Goal: Transaction & Acquisition: Book appointment/travel/reservation

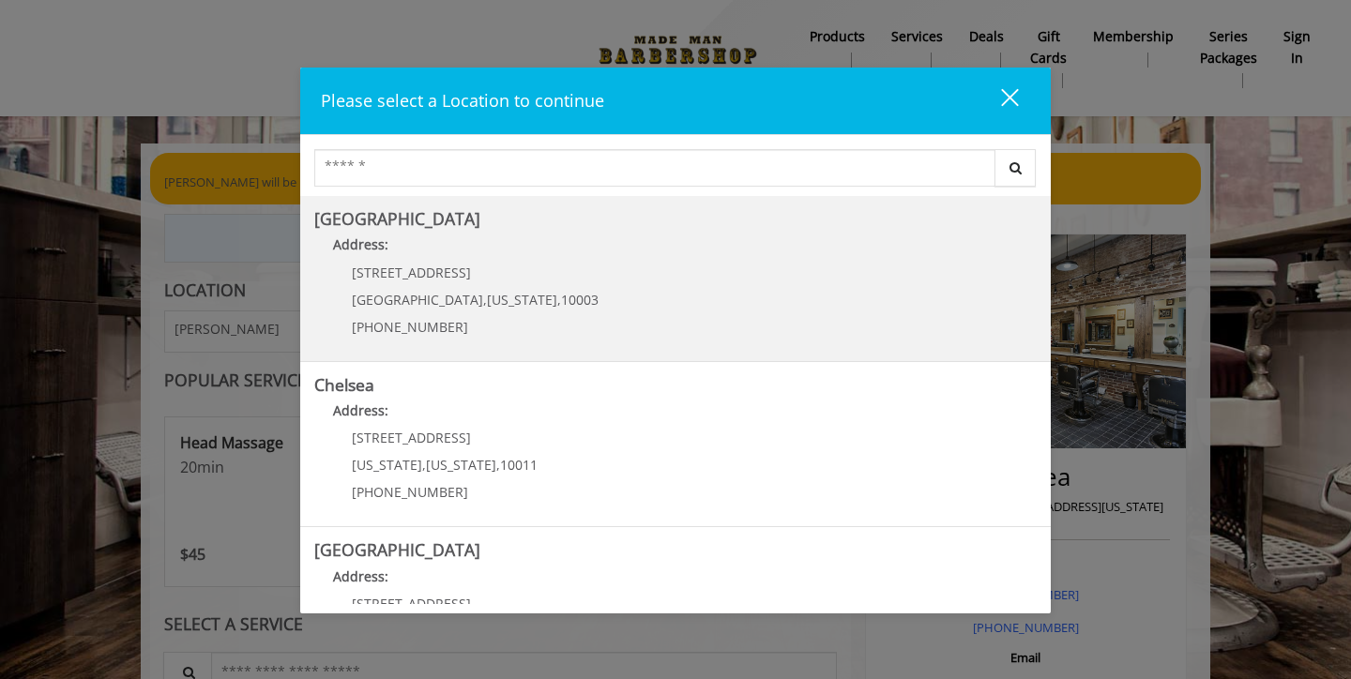
click at [510, 269] on p "60 E 8th St" at bounding box center [475, 272] width 247 height 14
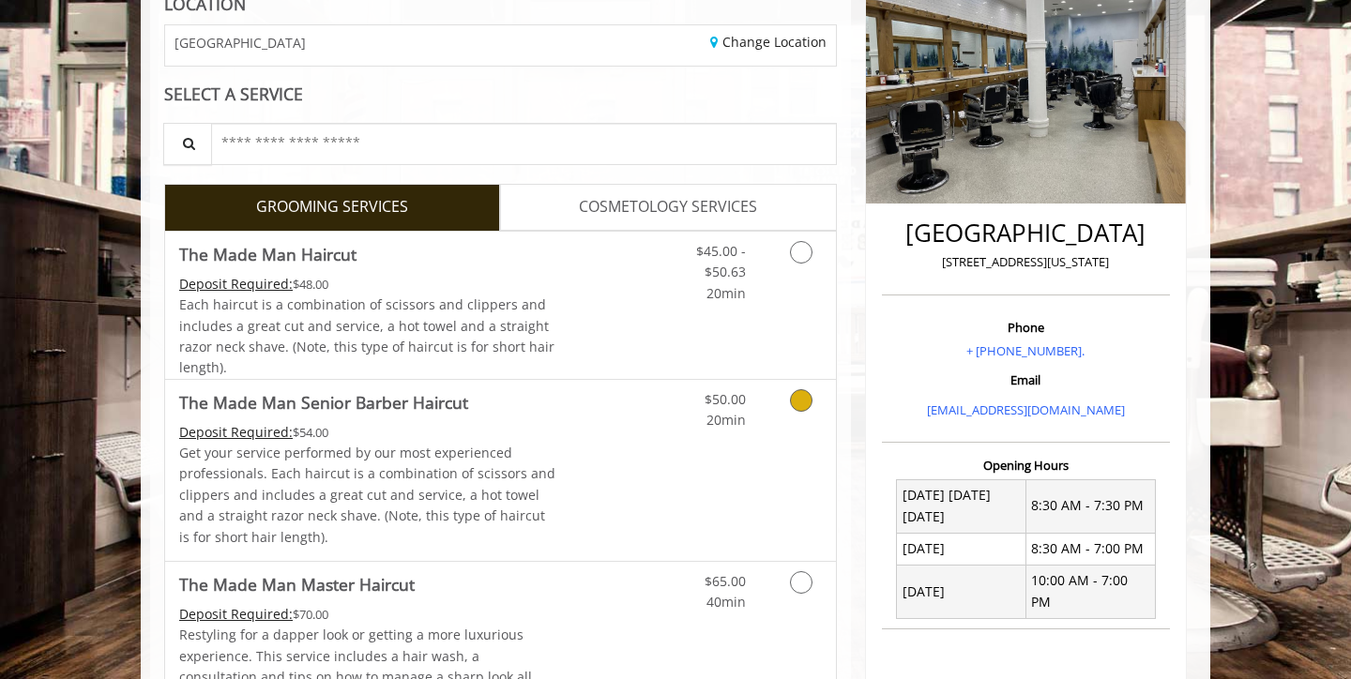
scroll to position [293, 0]
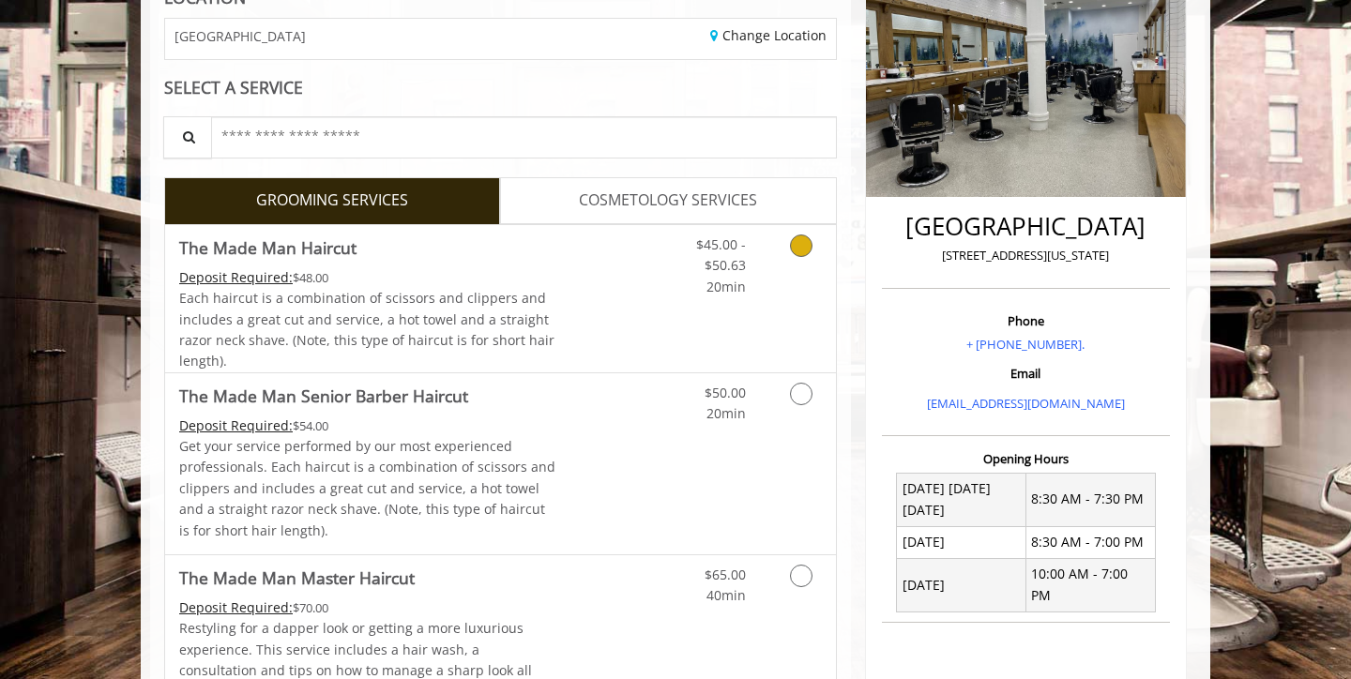
click at [408, 324] on span "Each haircut is a combination of scissors and clippers and includes a great cut…" at bounding box center [366, 329] width 375 height 81
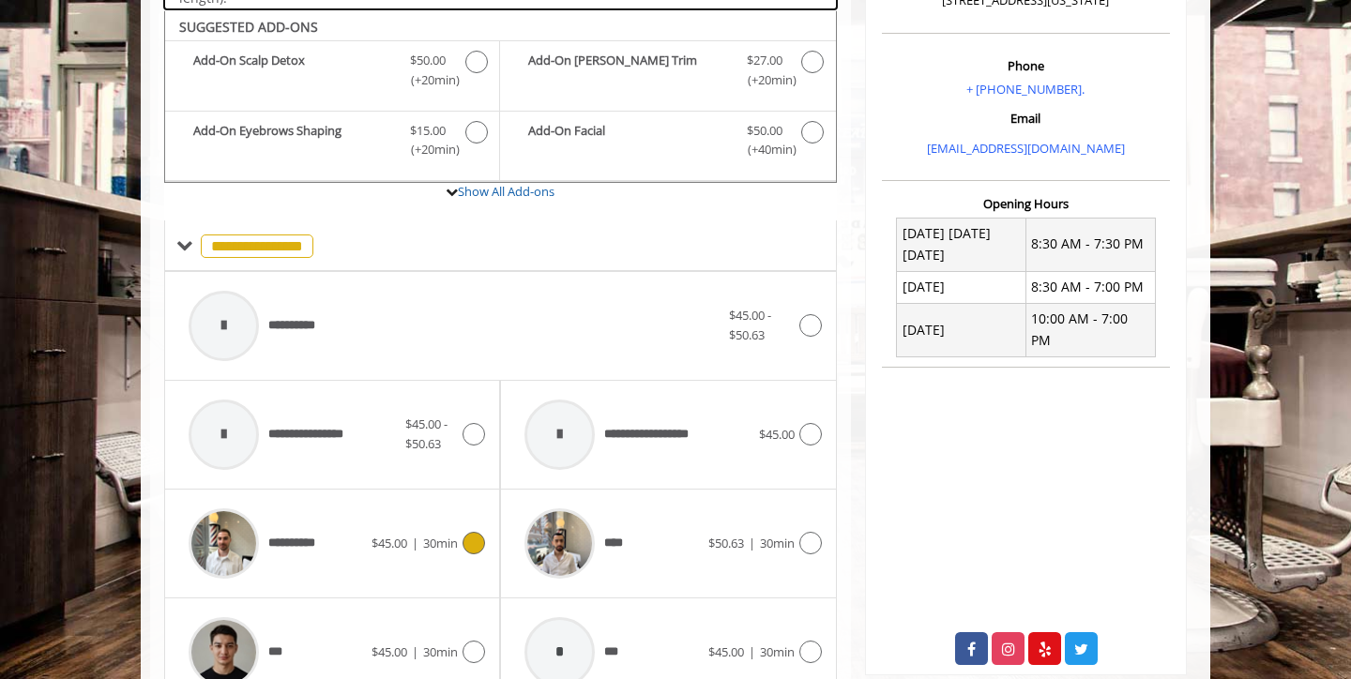
scroll to position [549, 0]
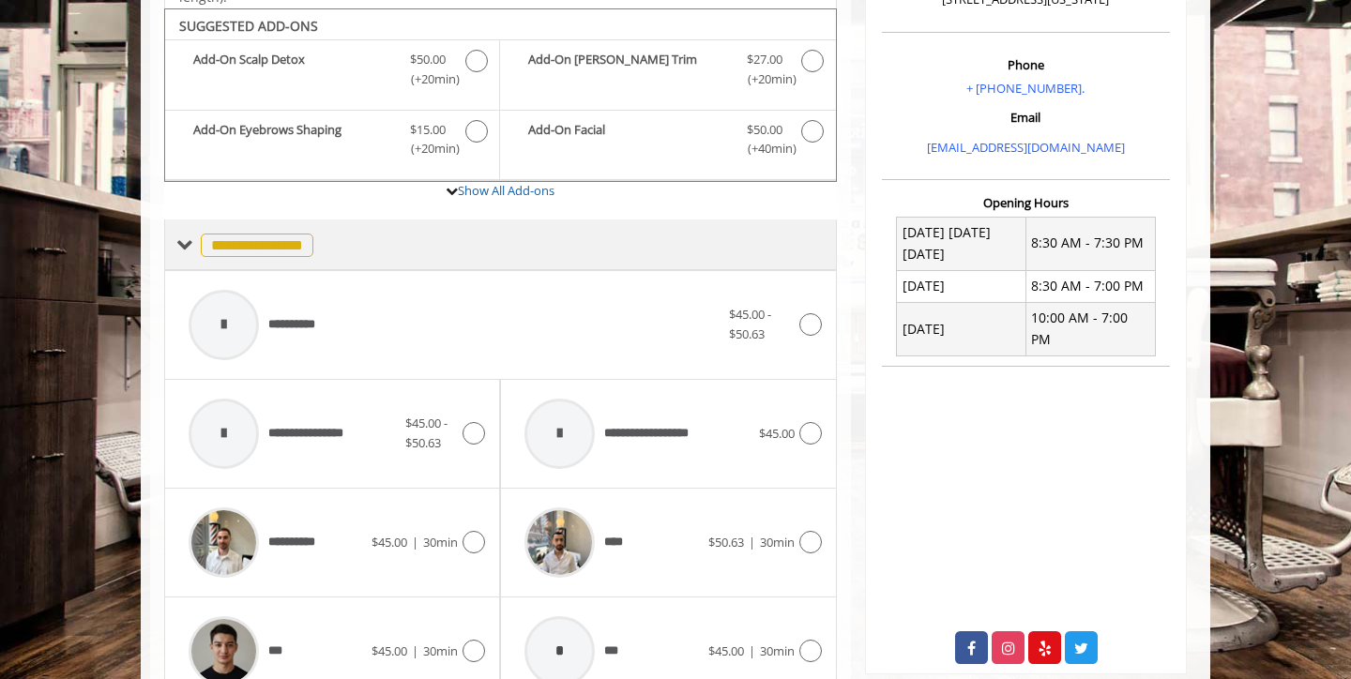
click at [265, 236] on span "**********" at bounding box center [257, 245] width 113 height 23
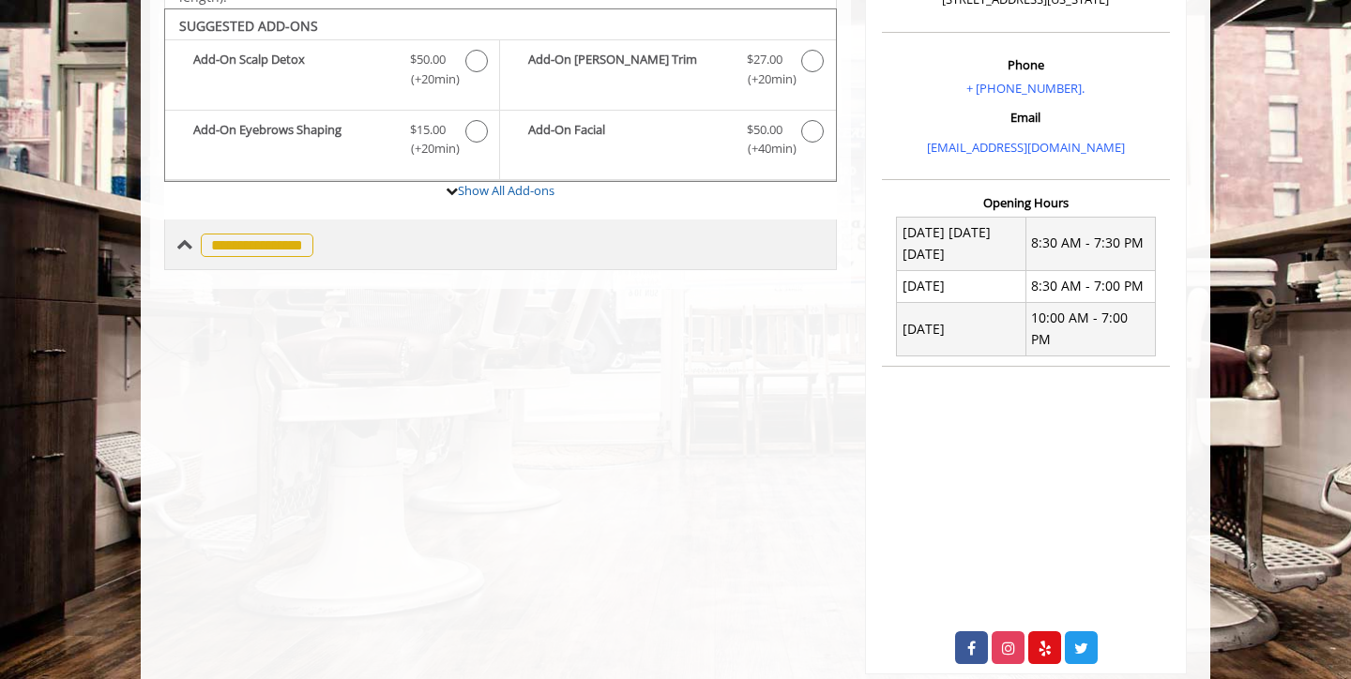
click at [265, 236] on span "**********" at bounding box center [257, 245] width 113 height 23
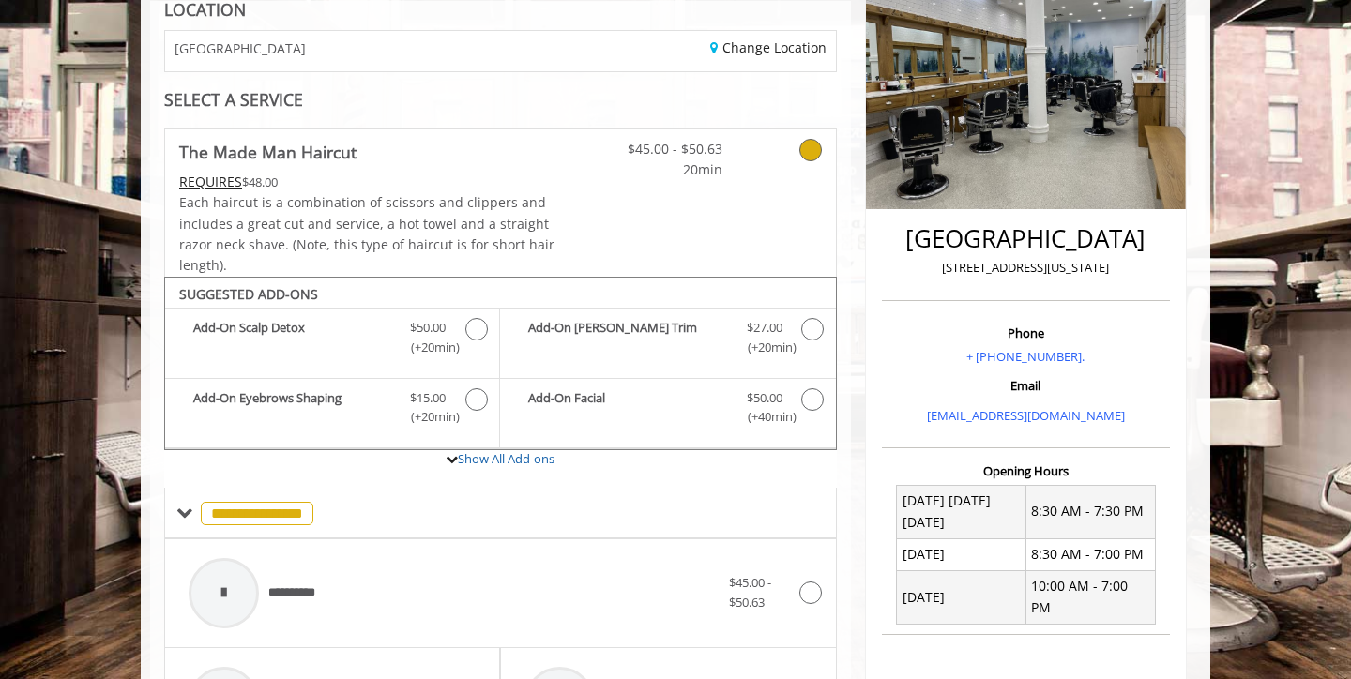
scroll to position [183, 0]
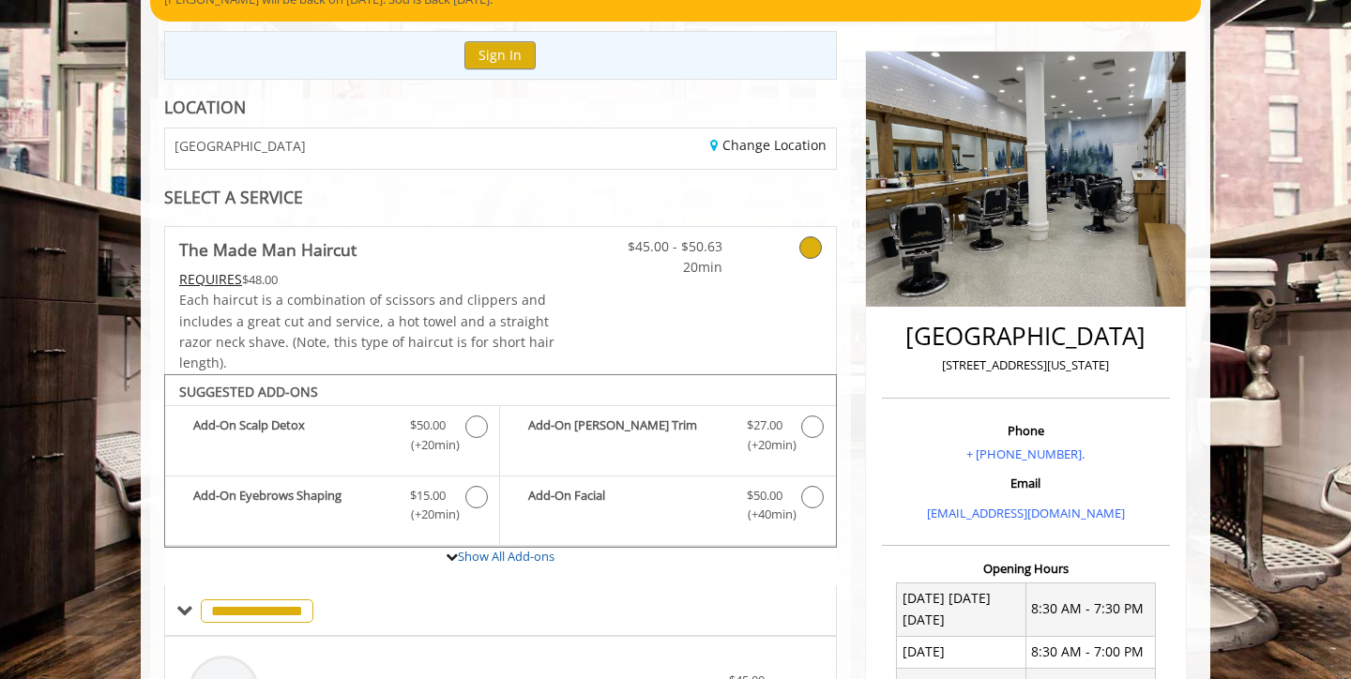
click at [451, 145] on div "GREENWICH VILLAGE" at bounding box center [325, 148] width 349 height 40
click at [773, 148] on link "Change Location" at bounding box center [768, 145] width 116 height 18
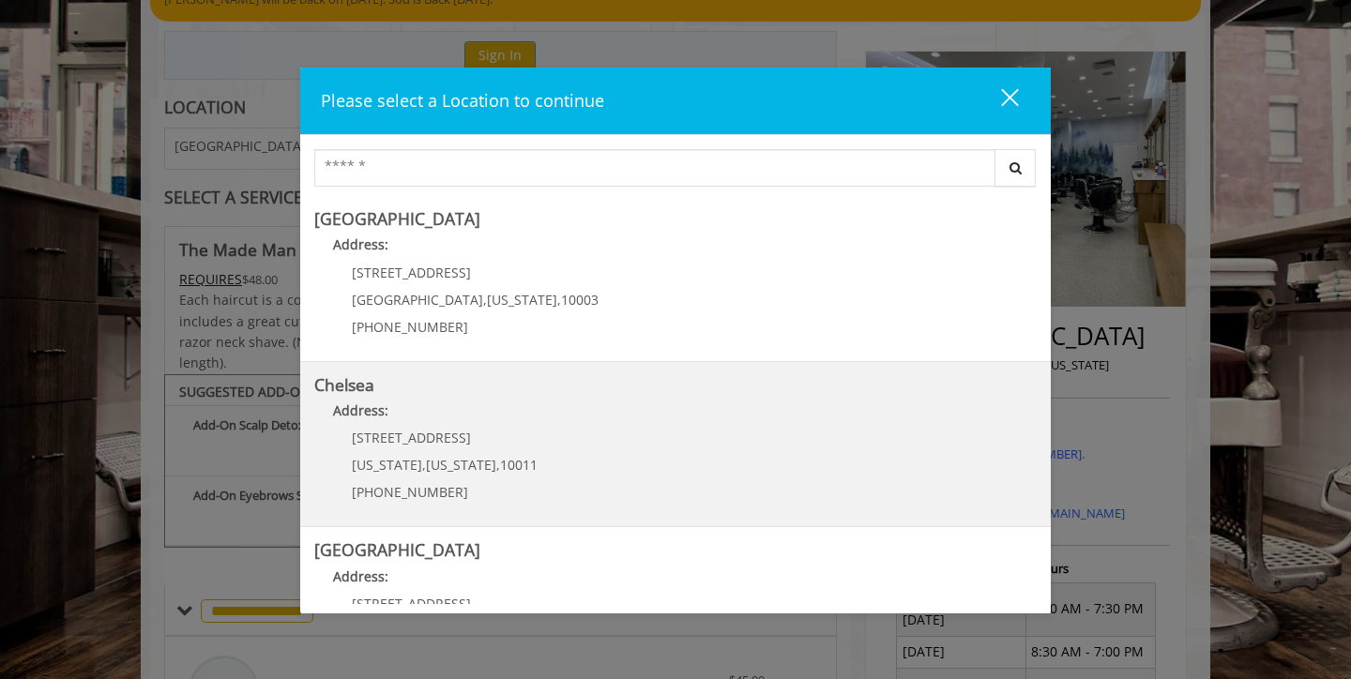
click at [516, 433] on p "169/170 W 23rd St" at bounding box center [445, 438] width 186 height 14
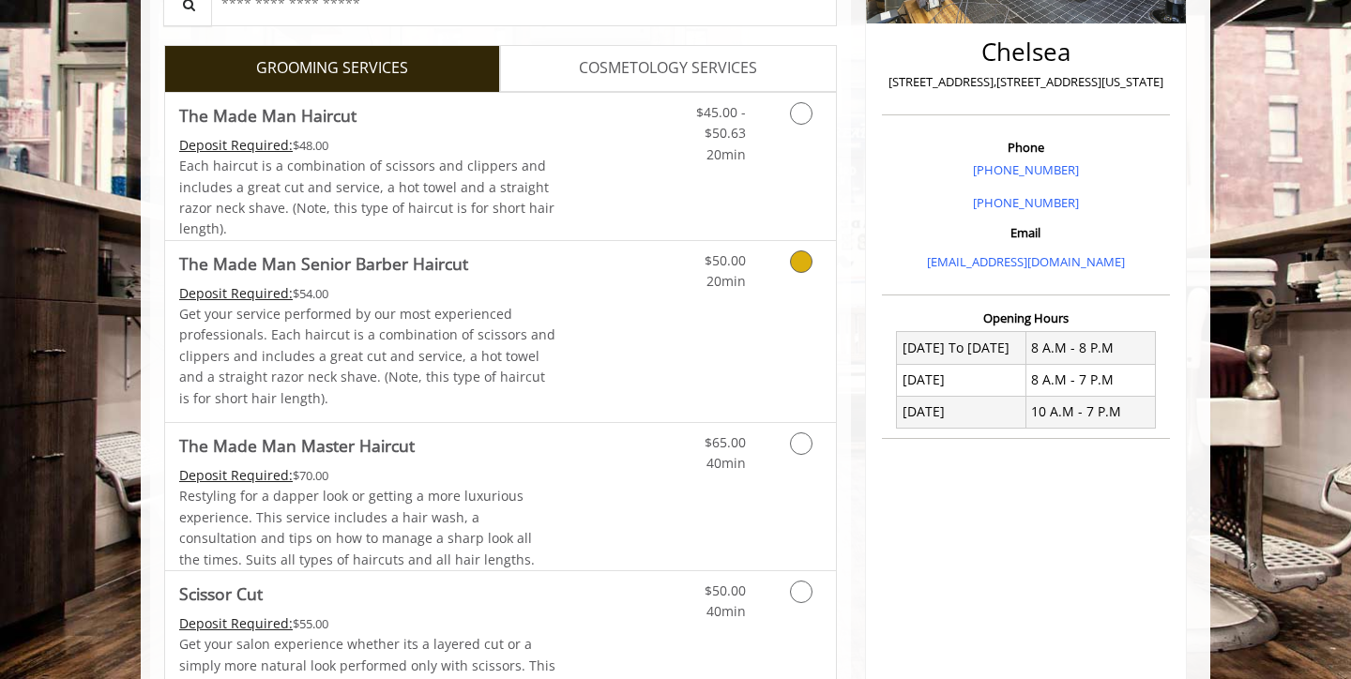
scroll to position [434, 0]
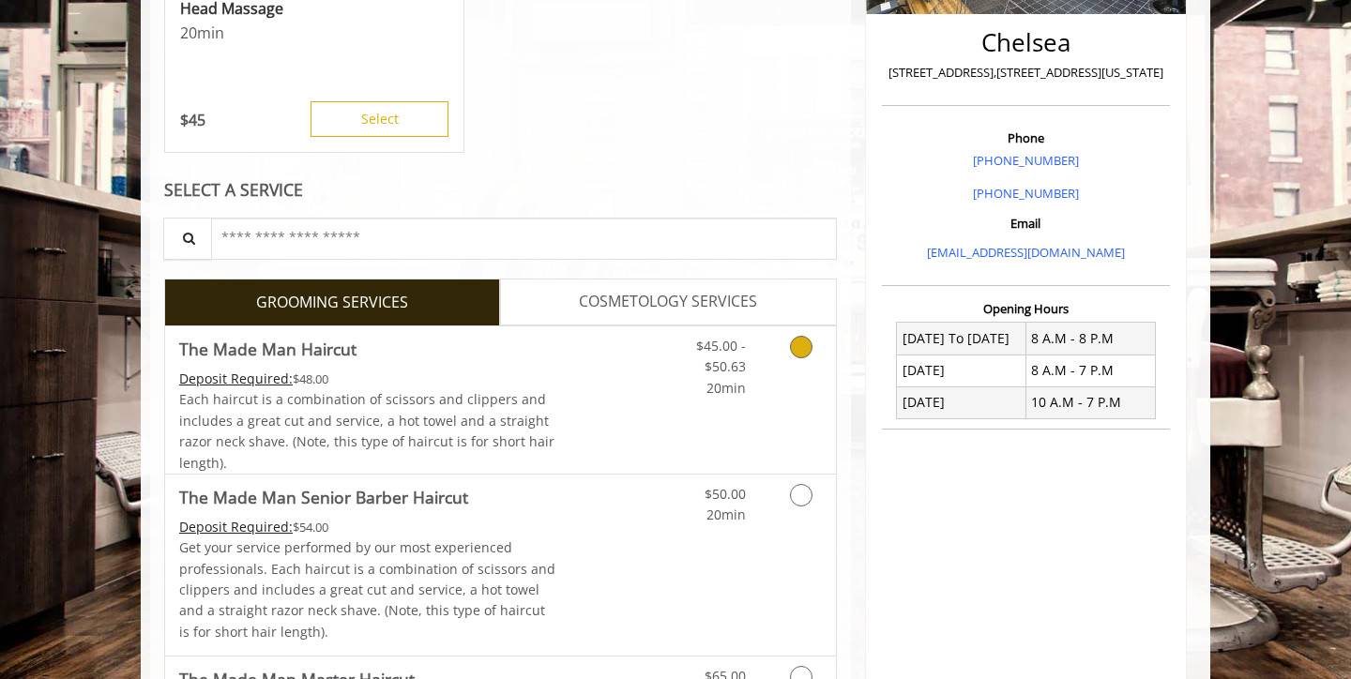
click at [572, 344] on link "Discounted Price" at bounding box center [612, 399] width 112 height 147
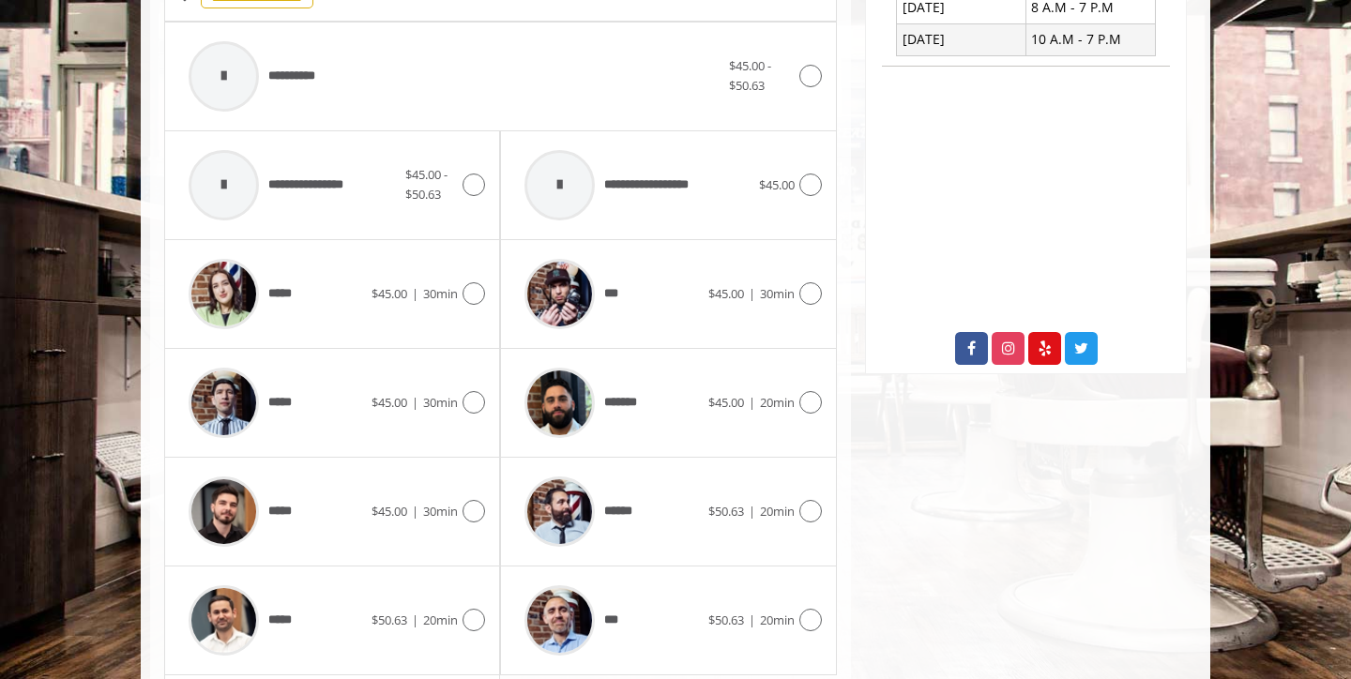
scroll to position [803, 0]
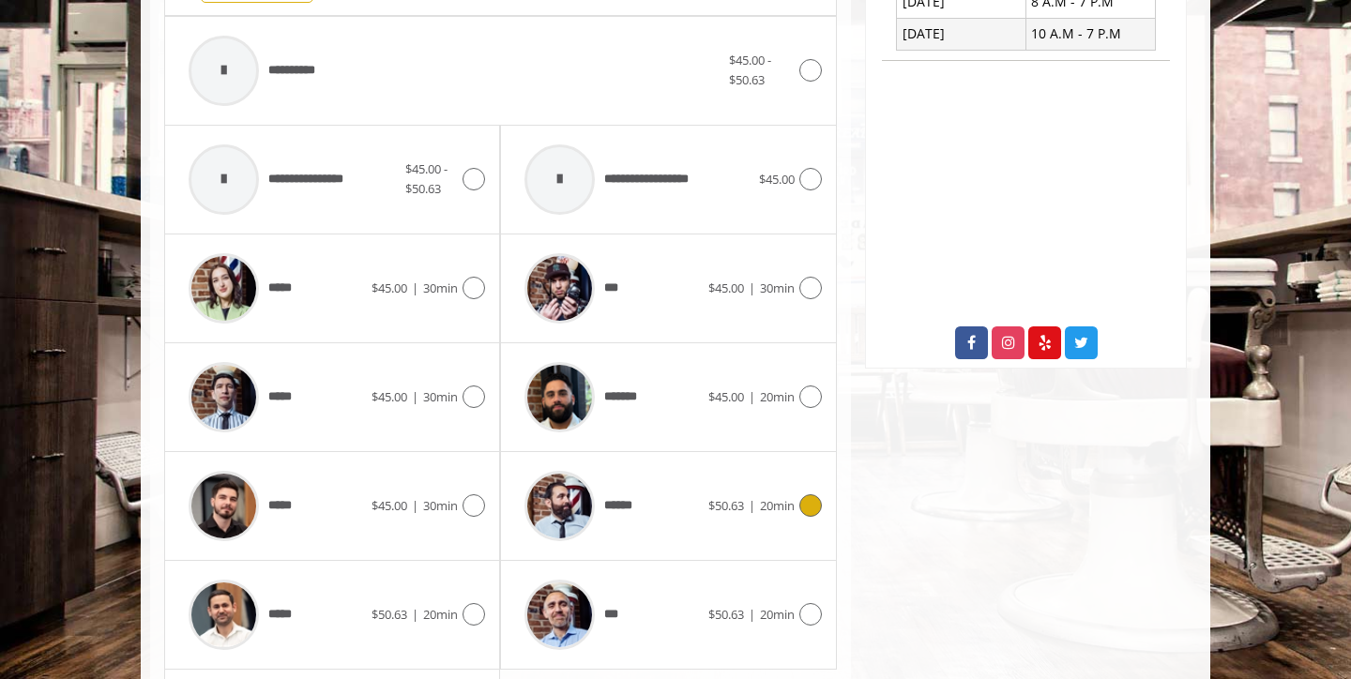
click at [708, 503] on span "$50.63" at bounding box center [726, 505] width 36 height 17
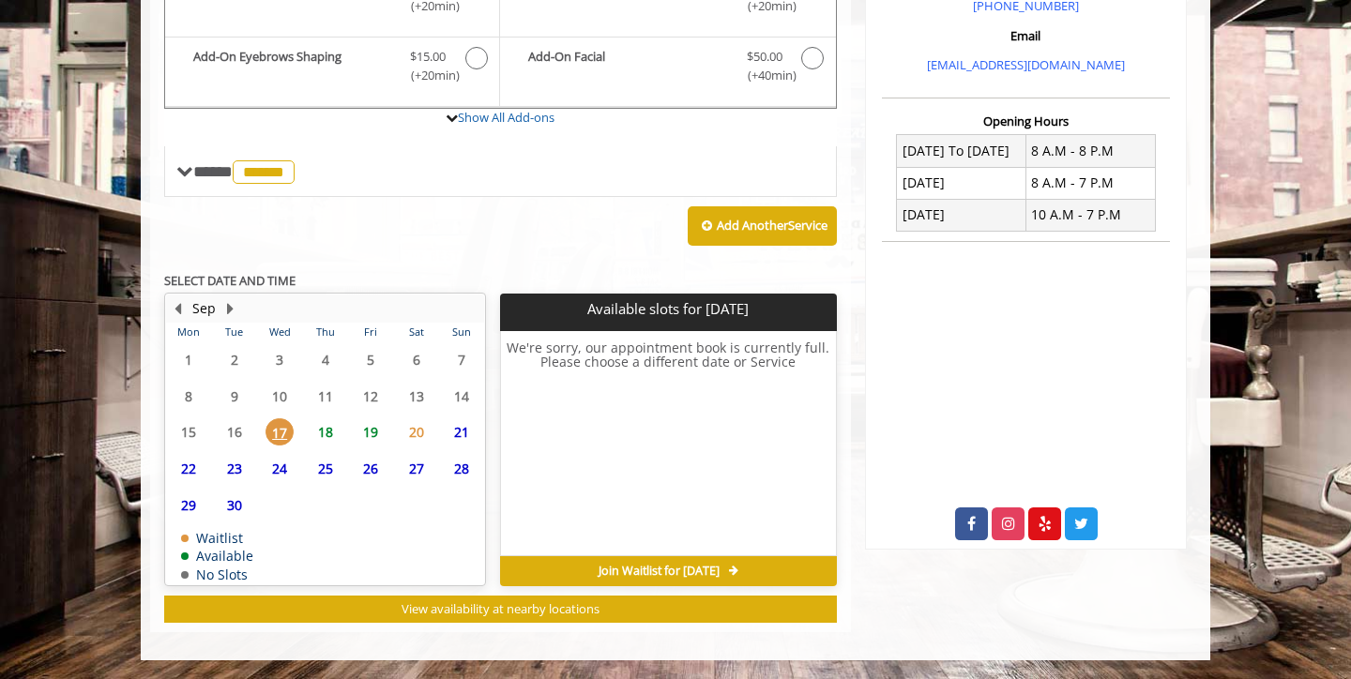
scroll to position [531, 0]
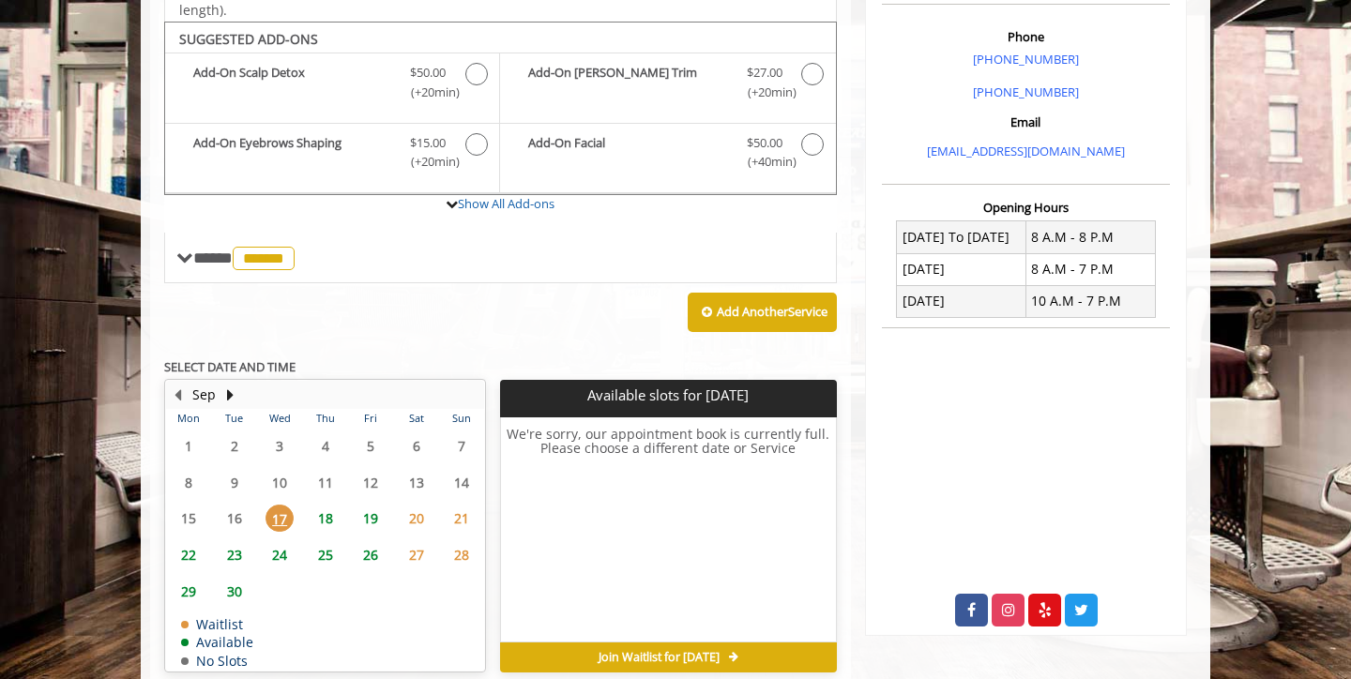
click at [373, 514] on span "19" at bounding box center [370, 518] width 28 height 27
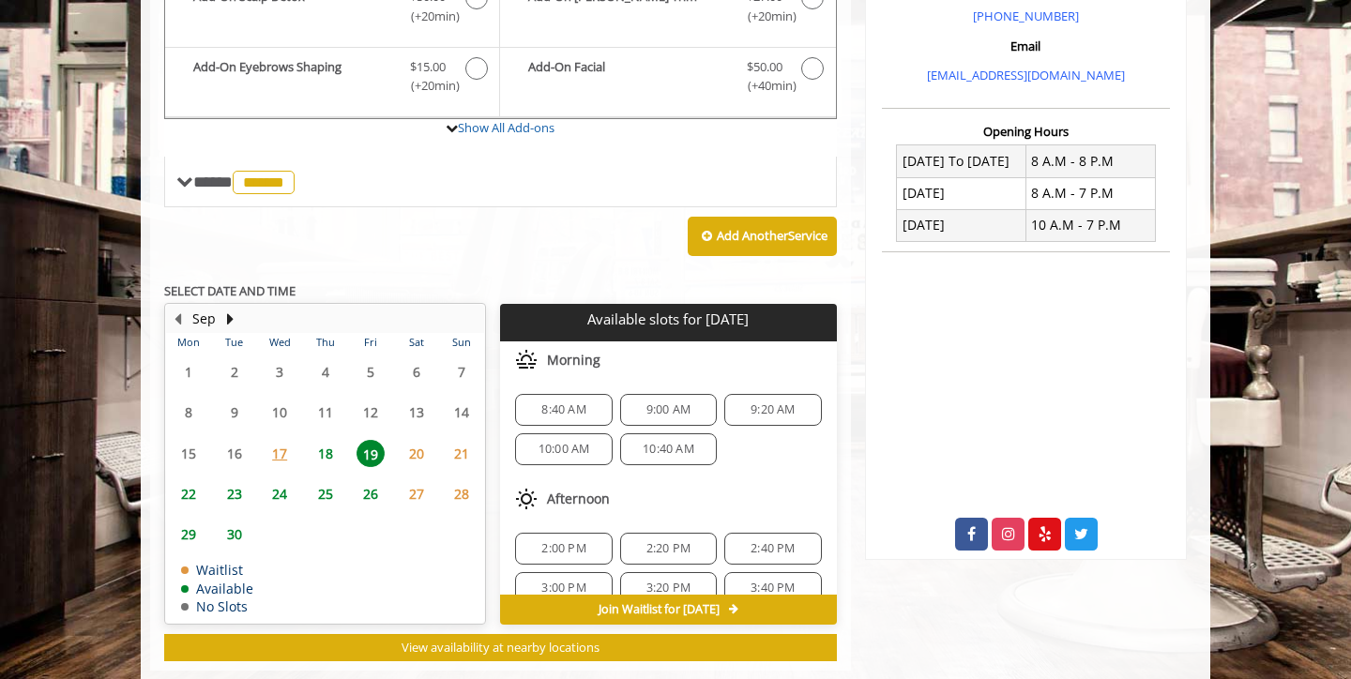
scroll to position [640, 0]
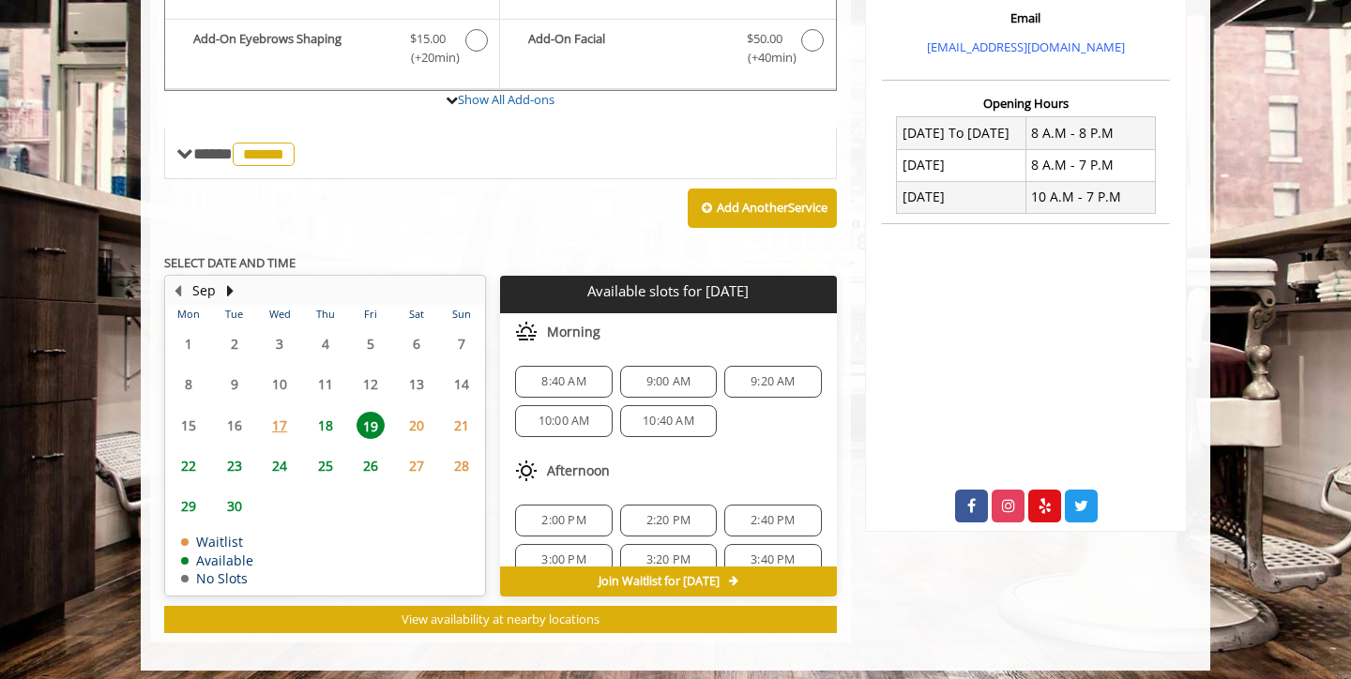
click at [329, 412] on span "18" at bounding box center [325, 425] width 28 height 27
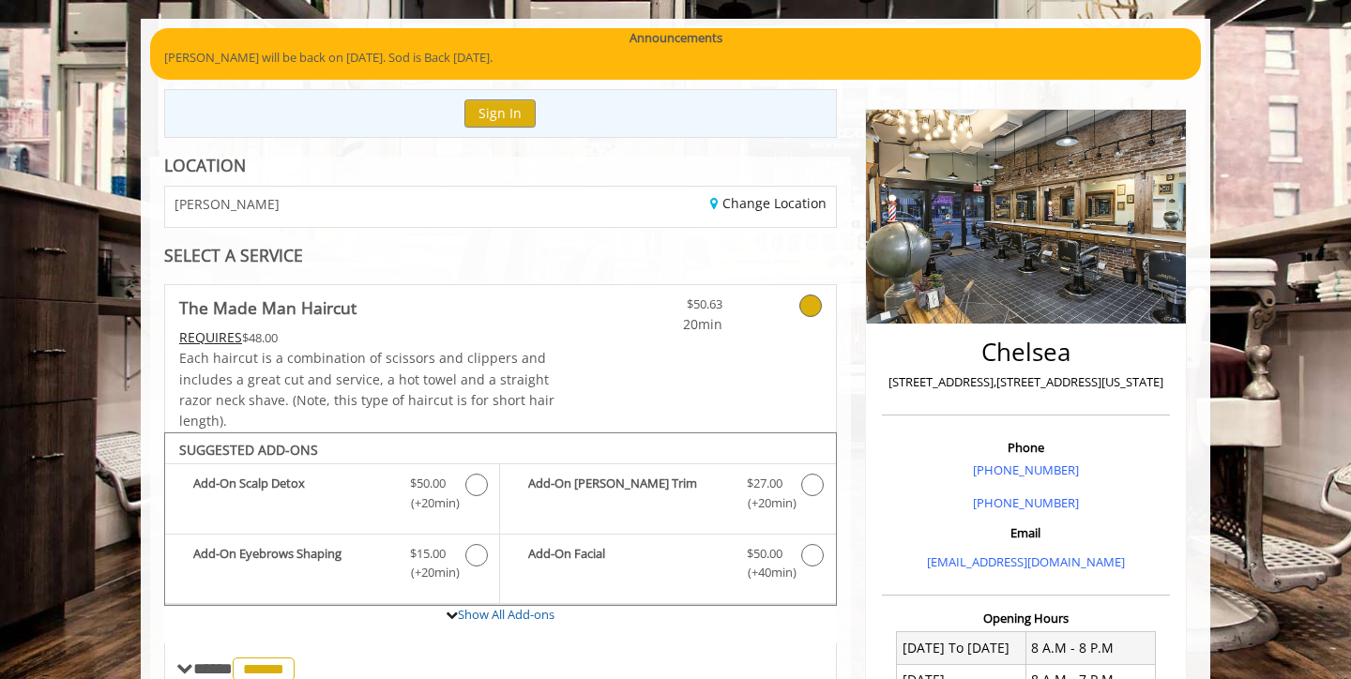
scroll to position [119, 0]
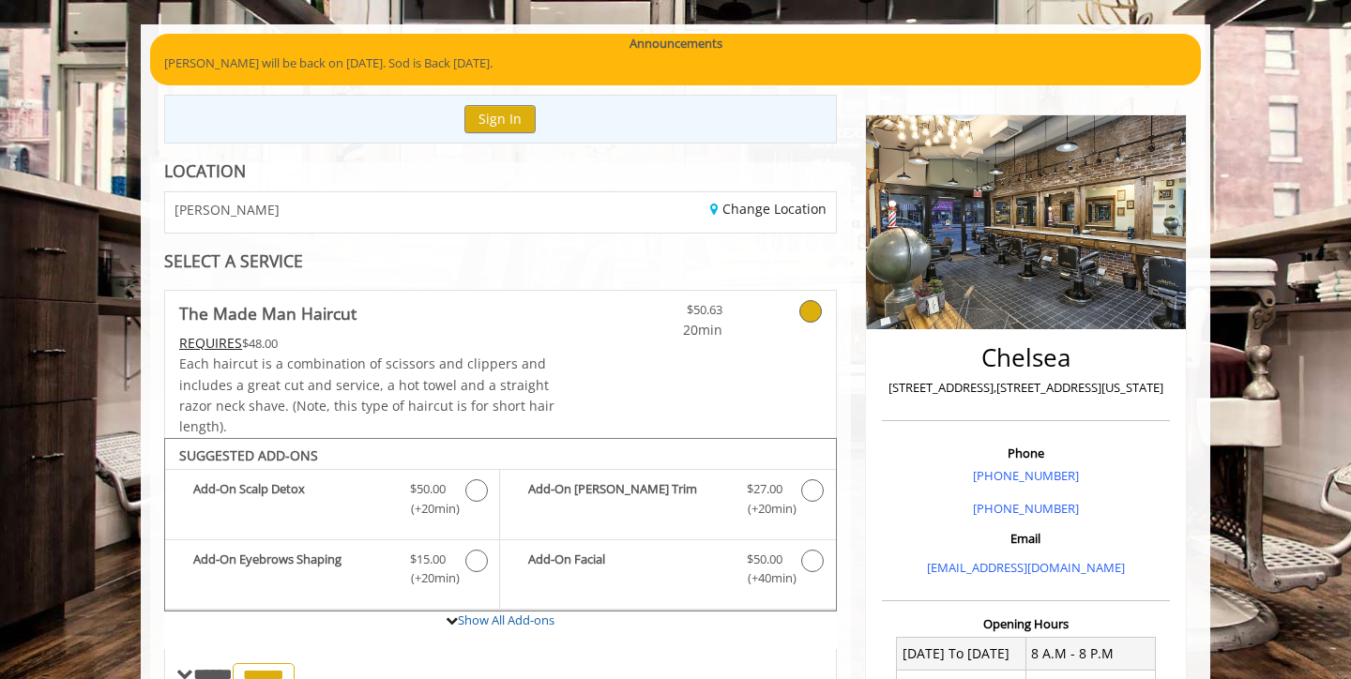
click at [664, 219] on div "Change Location" at bounding box center [674, 212] width 349 height 40
